Goal: Task Accomplishment & Management: Complete application form

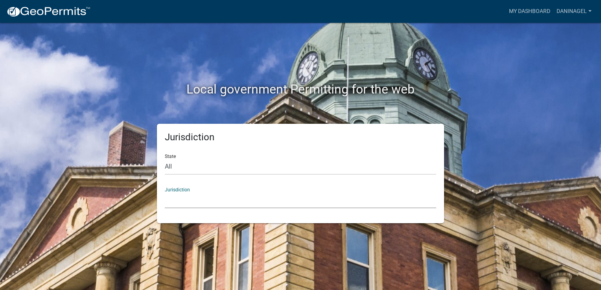
click at [263, 203] on select "[GEOGRAPHIC_DATA], [US_STATE] [GEOGRAPHIC_DATA], [US_STATE][PERSON_NAME][GEOGRA…" at bounding box center [301, 200] width 272 height 16
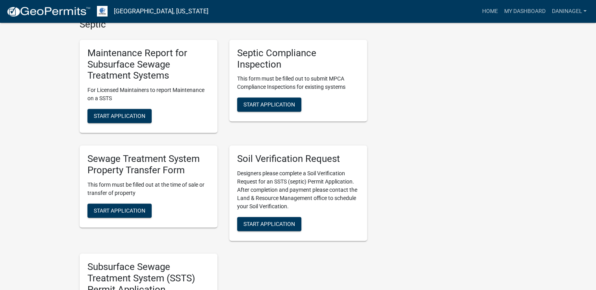
scroll to position [472, 0]
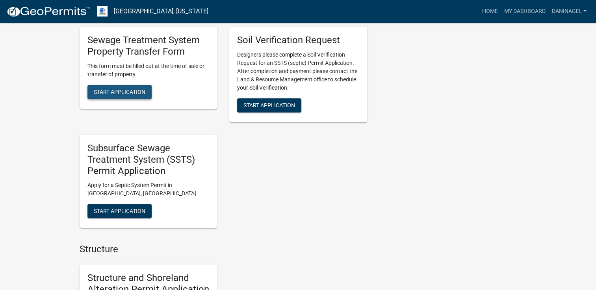
click at [140, 93] on span "Start Application" at bounding box center [120, 92] width 52 height 6
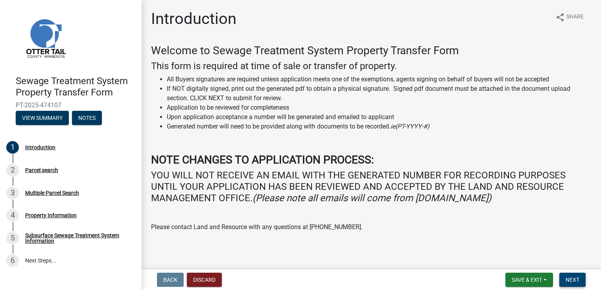
click at [570, 280] on span "Next" at bounding box center [573, 280] width 14 height 6
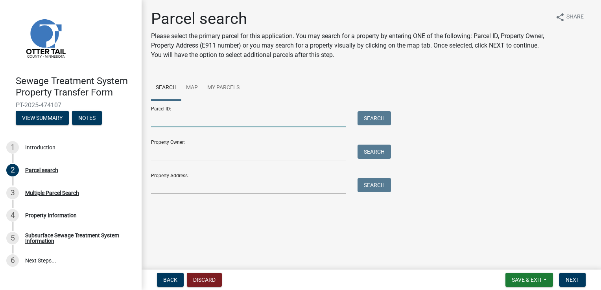
click at [161, 122] on input "Parcel ID:" at bounding box center [248, 119] width 195 height 16
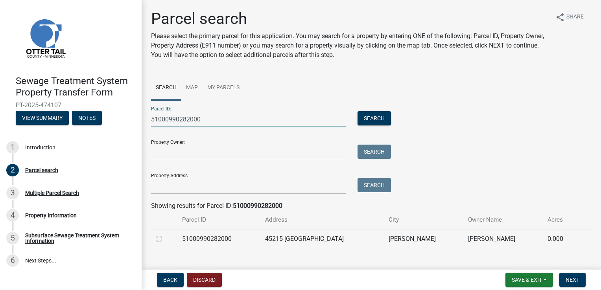
type input "51000990282000"
click at [162, 241] on div at bounding box center [164, 239] width 17 height 9
click at [165, 235] on label at bounding box center [165, 235] width 0 height 0
click at [165, 239] on input "radio" at bounding box center [167, 237] width 5 height 5
radio input "true"
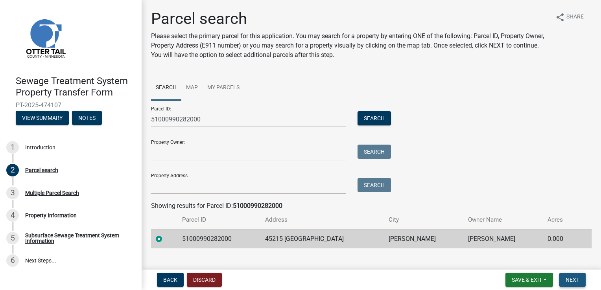
click at [572, 280] on span "Next" at bounding box center [573, 280] width 14 height 6
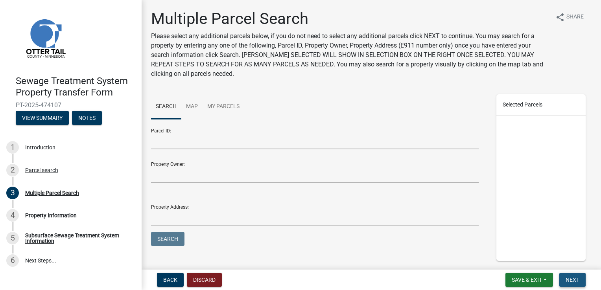
click at [579, 281] on button "Next" at bounding box center [573, 280] width 26 height 14
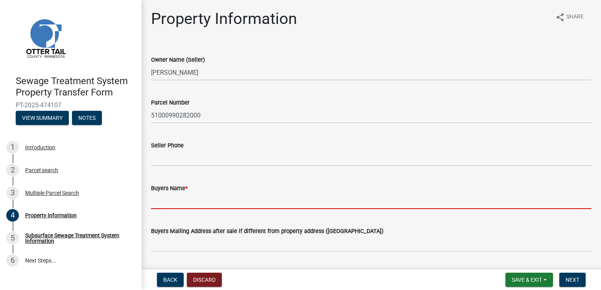
click at [178, 204] on input "Buyers Name *" at bounding box center [371, 201] width 441 height 16
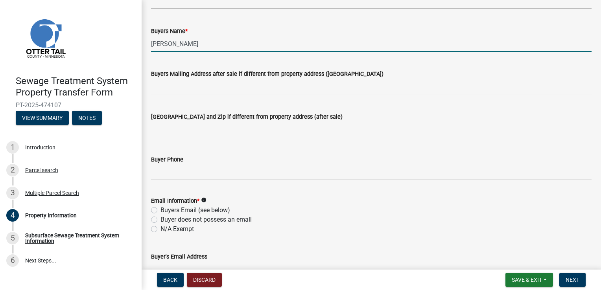
scroll to position [197, 0]
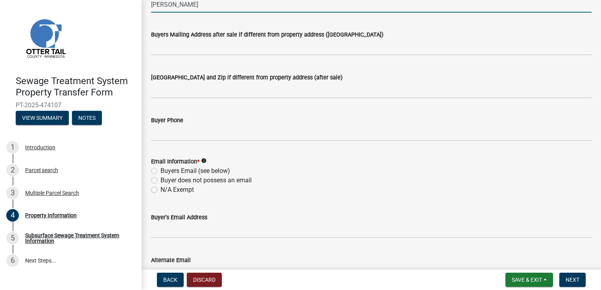
type input "[PERSON_NAME]"
click at [189, 190] on label "N/A Exempt" at bounding box center [177, 189] width 33 height 9
click at [166, 190] on input "N/A Exempt" at bounding box center [163, 187] width 5 height 5
radio input "true"
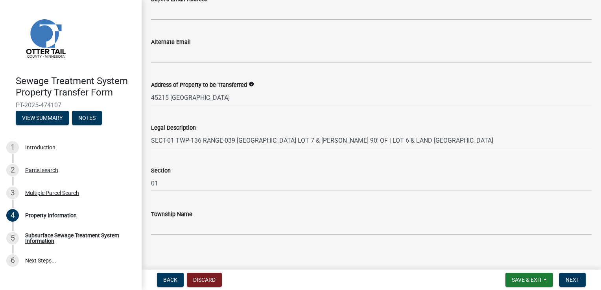
scroll to position [420, 0]
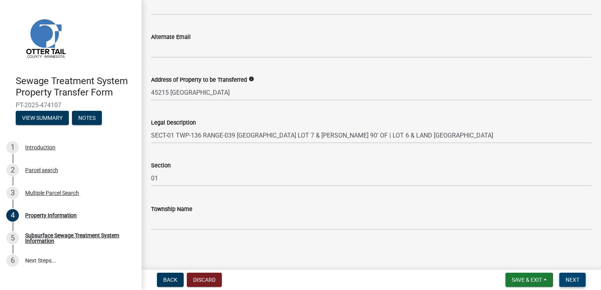
click at [575, 281] on span "Next" at bounding box center [573, 280] width 14 height 6
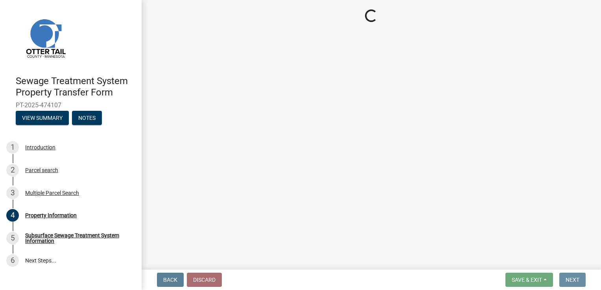
scroll to position [0, 0]
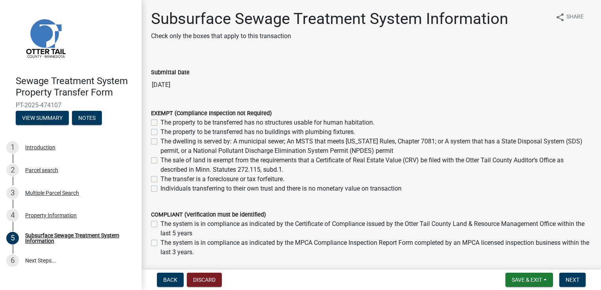
click at [149, 242] on div "COMPLIANT (Verification must be identified) The system is in compliance as indi…" at bounding box center [371, 229] width 453 height 57
click at [161, 243] on label "The system is in compliance as indicated by the MPCA Compliance Inspection Repo…" at bounding box center [376, 248] width 431 height 19
click at [161, 243] on input "The system is in compliance as indicated by the MPCA Compliance Inspection Repo…" at bounding box center [163, 241] width 5 height 5
checkbox input "true"
checkbox input "false"
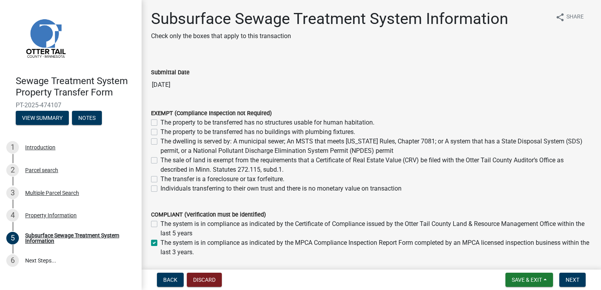
checkbox input "true"
click at [574, 278] on span "Next" at bounding box center [573, 280] width 14 height 6
click at [575, 281] on span "Next" at bounding box center [573, 280] width 14 height 6
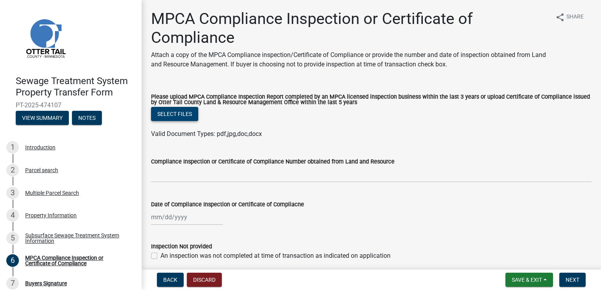
click at [172, 113] on button "Select files" at bounding box center [174, 114] width 47 height 14
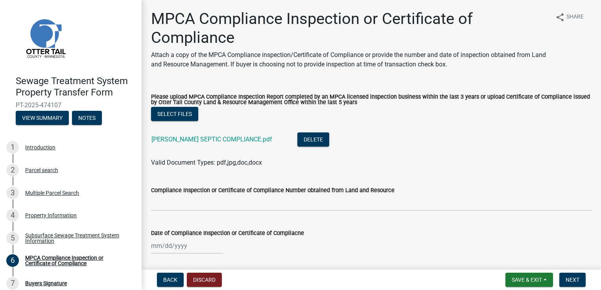
click at [150, 246] on div "Date of Compliance Inspection or Certificate of Compliacne" at bounding box center [371, 236] width 453 height 37
click at [159, 248] on div at bounding box center [187, 246] width 72 height 16
select select "9"
select select "2025"
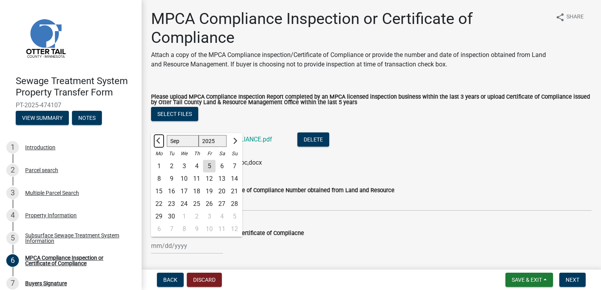
click at [159, 144] on span "Previous month" at bounding box center [159, 141] width 6 height 6
select select "8"
click at [173, 194] on div "12" at bounding box center [171, 191] width 13 height 13
type input "[DATE]"
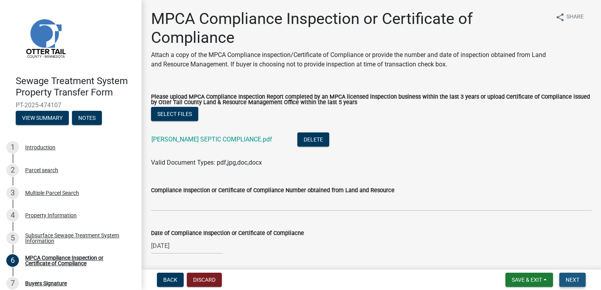
click at [574, 279] on span "Next" at bounding box center [573, 280] width 14 height 6
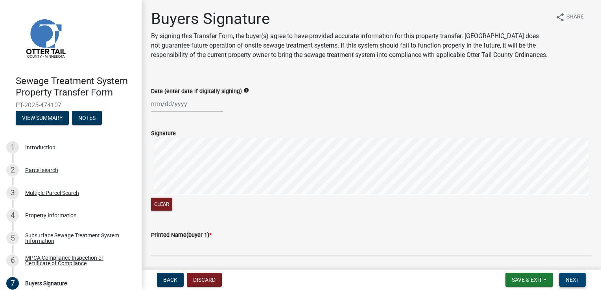
click at [568, 281] on span "Next" at bounding box center [573, 280] width 14 height 6
click at [547, 280] on button "Save & Exit" at bounding box center [530, 280] width 48 height 14
click at [513, 242] on button "Save" at bounding box center [521, 240] width 63 height 19
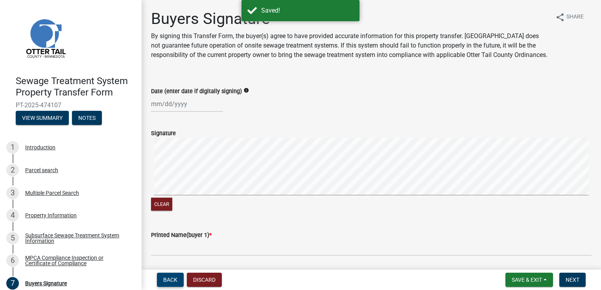
drag, startPoint x: 166, startPoint y: 276, endPoint x: 162, endPoint y: 277, distance: 4.1
click at [162, 277] on button "Back" at bounding box center [170, 280] width 27 height 14
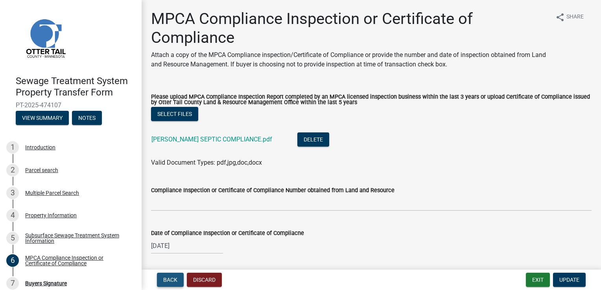
click at [172, 278] on span "Back" at bounding box center [170, 280] width 14 height 6
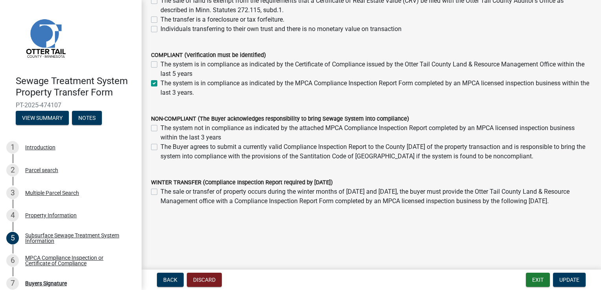
scroll to position [162, 0]
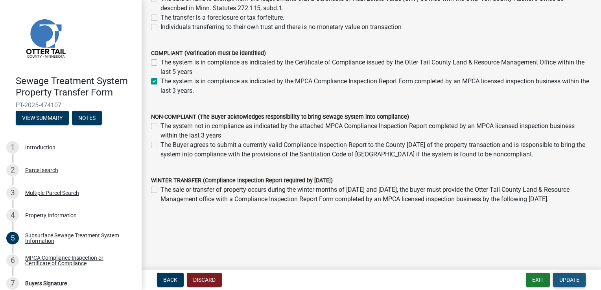
click at [564, 278] on span "Update" at bounding box center [570, 280] width 20 height 6
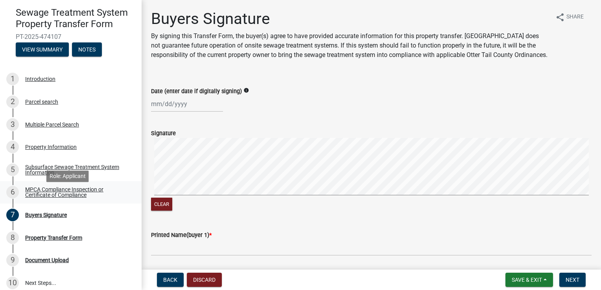
scroll to position [76, 0]
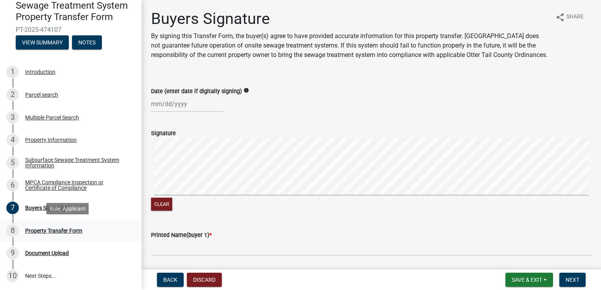
click at [50, 230] on div "Property Transfer Form" at bounding box center [53, 231] width 57 height 6
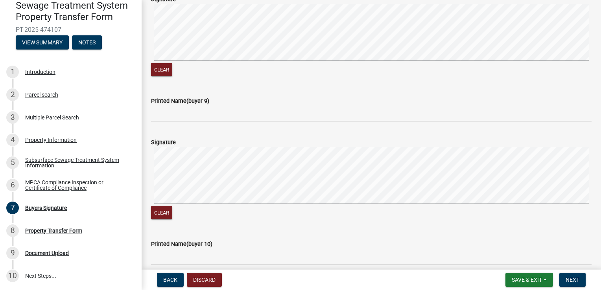
scroll to position [1326, 0]
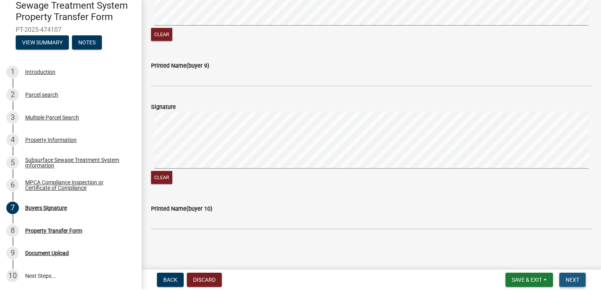
click at [579, 279] on span "Next" at bounding box center [573, 280] width 14 height 6
click at [65, 228] on div "Property Transfer Form" at bounding box center [53, 231] width 57 height 6
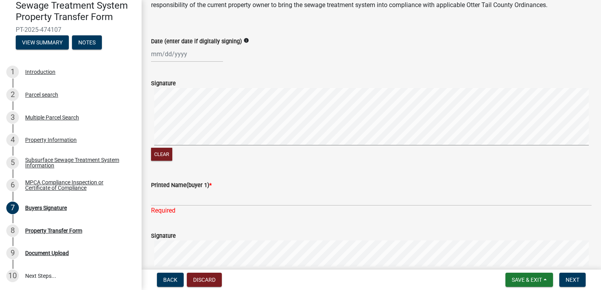
scroll to position [0, 0]
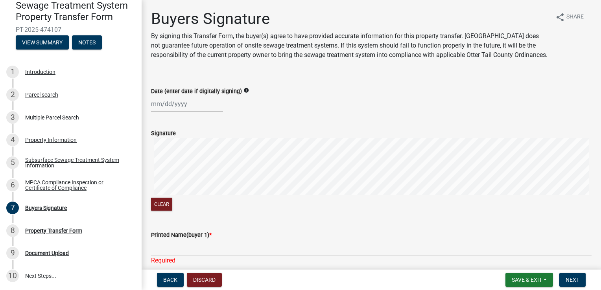
click at [167, 112] on div at bounding box center [187, 104] width 72 height 16
select select "9"
select select "2025"
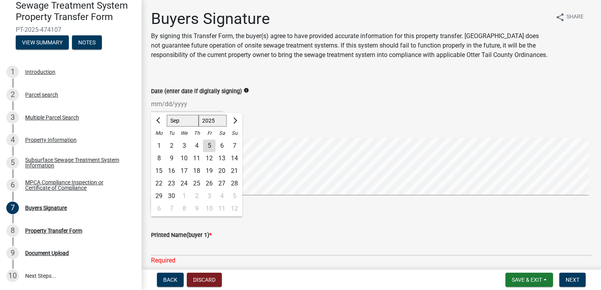
click at [211, 152] on div "5" at bounding box center [209, 146] width 13 height 13
type input "[DATE]"
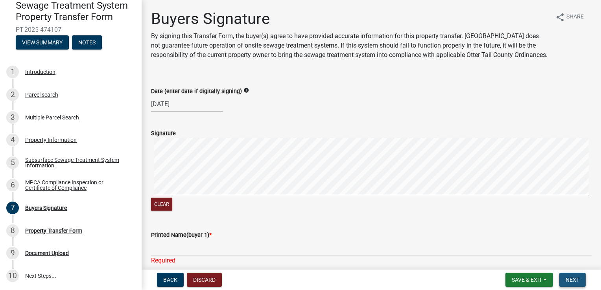
click at [580, 281] on button "Next" at bounding box center [573, 280] width 26 height 14
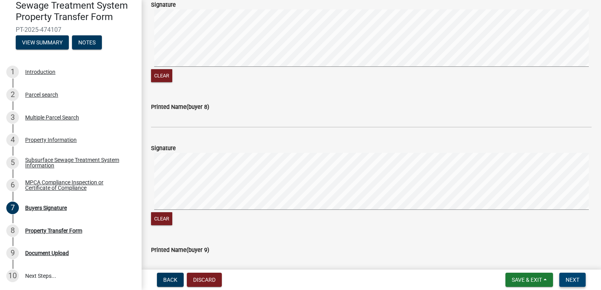
scroll to position [1336, 0]
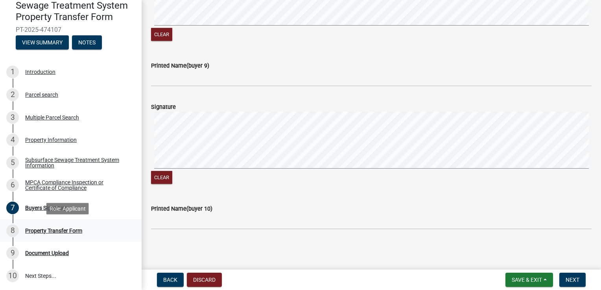
click at [54, 233] on div "Property Transfer Form" at bounding box center [53, 231] width 57 height 6
click at [68, 231] on div "Property Transfer Form" at bounding box center [53, 231] width 57 height 6
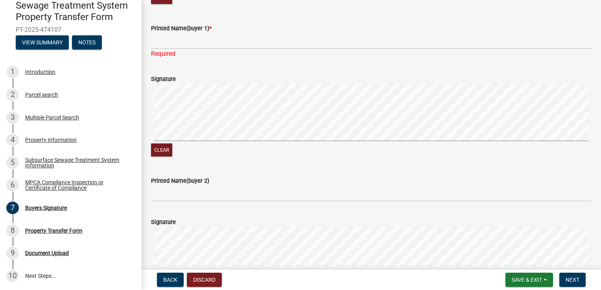
scroll to position [0, 0]
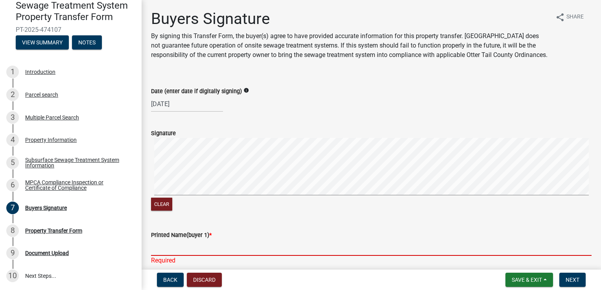
click at [161, 256] on input "Printed Name(buyer 1) *" at bounding box center [371, 248] width 441 height 16
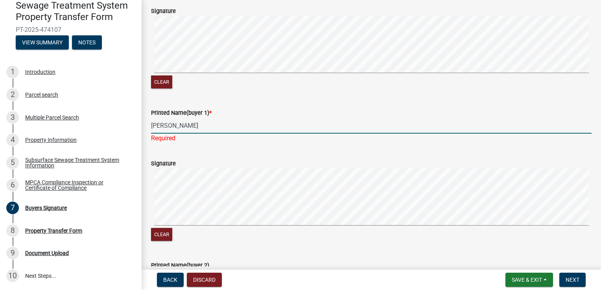
scroll to position [197, 0]
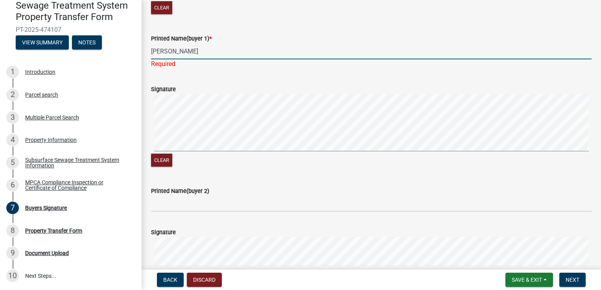
type input "[PERSON_NAME]"
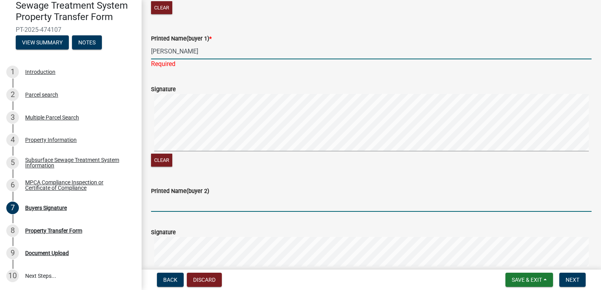
click at [175, 215] on wm-data-entity-input "Printed Name(buyer 2)" at bounding box center [371, 197] width 441 height 43
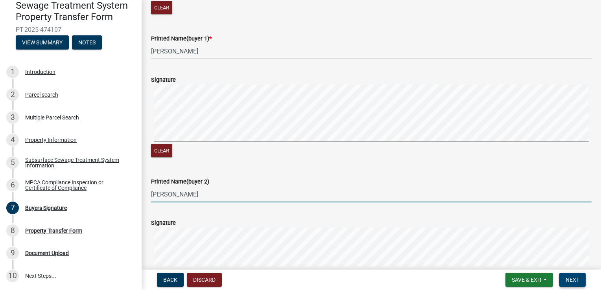
type input "[PERSON_NAME]"
click at [574, 278] on span "Next" at bounding box center [573, 280] width 14 height 6
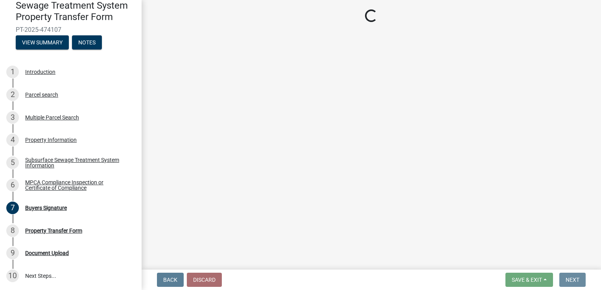
scroll to position [0, 0]
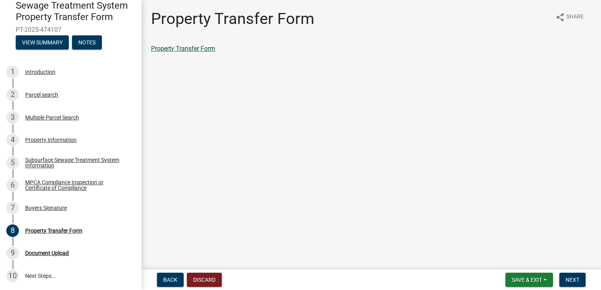
click at [170, 46] on link "Property Transfer Form" at bounding box center [183, 48] width 64 height 7
